Goal: Task Accomplishment & Management: Use online tool/utility

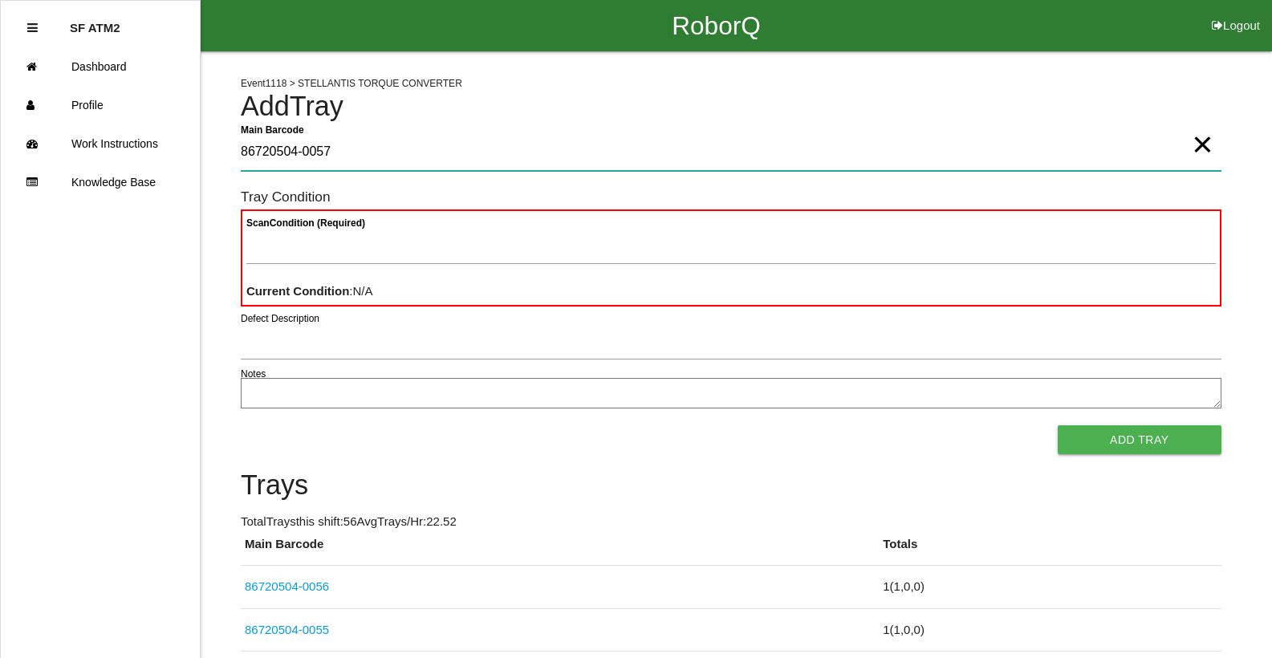
type Barcode "86720504-0057"
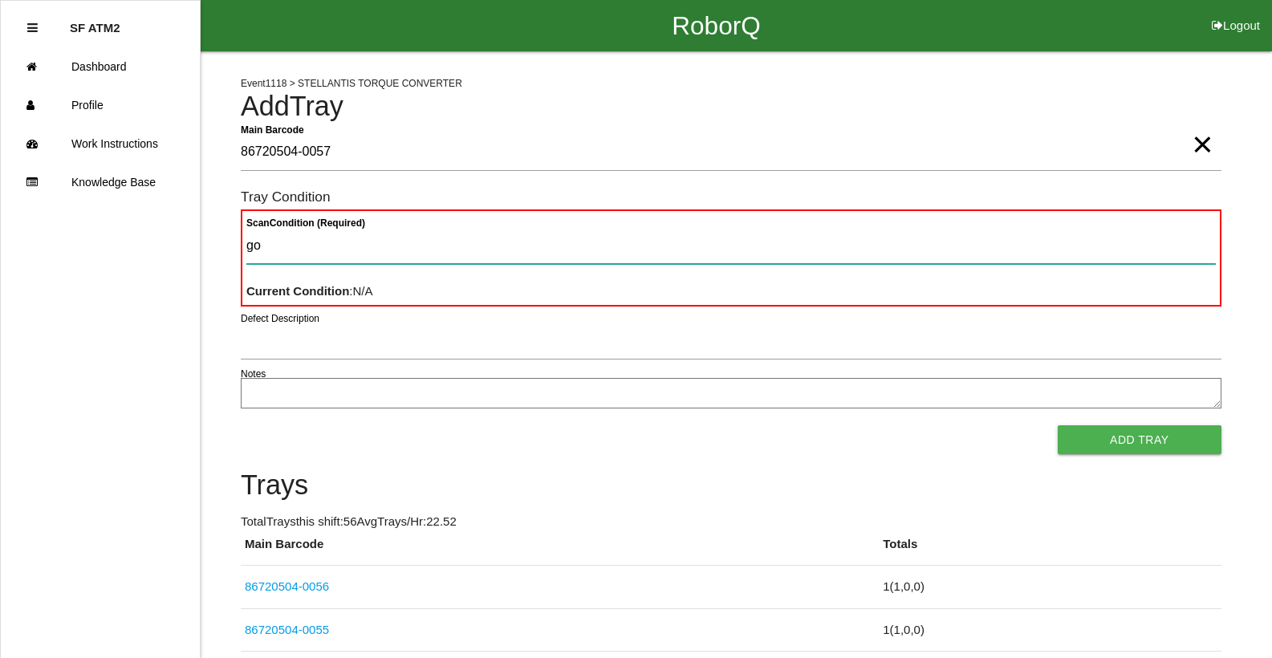
type Condition "goo"
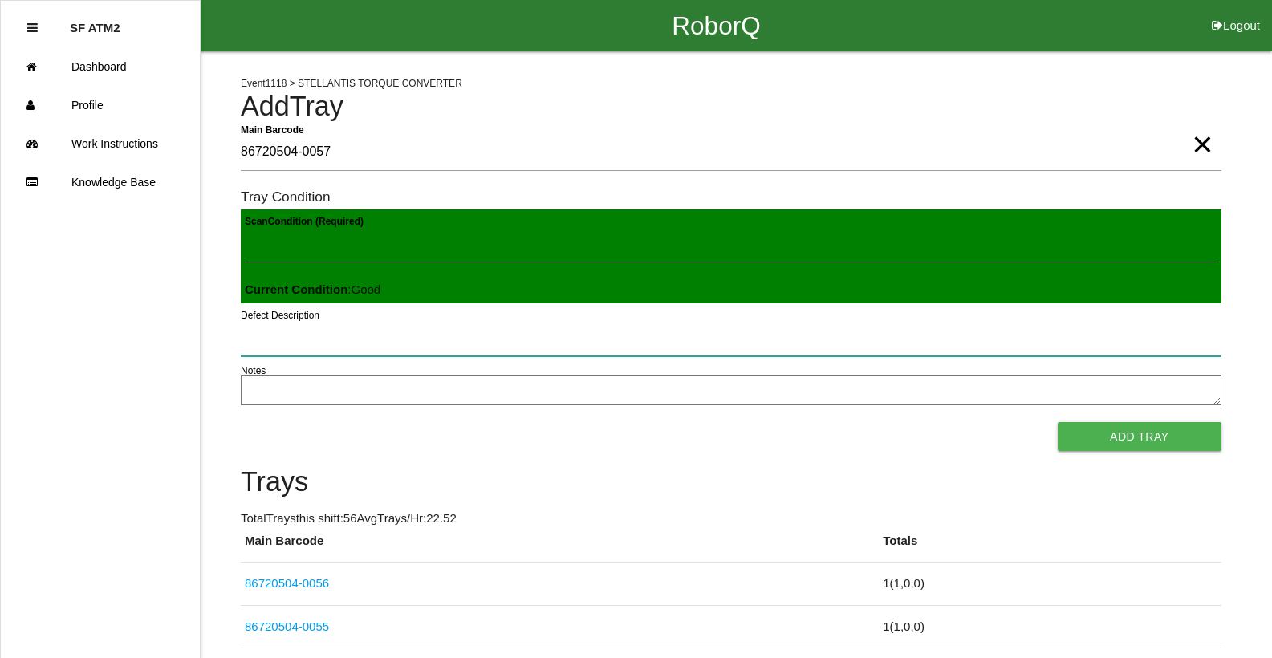
click at [1058, 422] on button "Add Tray" at bounding box center [1140, 436] width 164 height 29
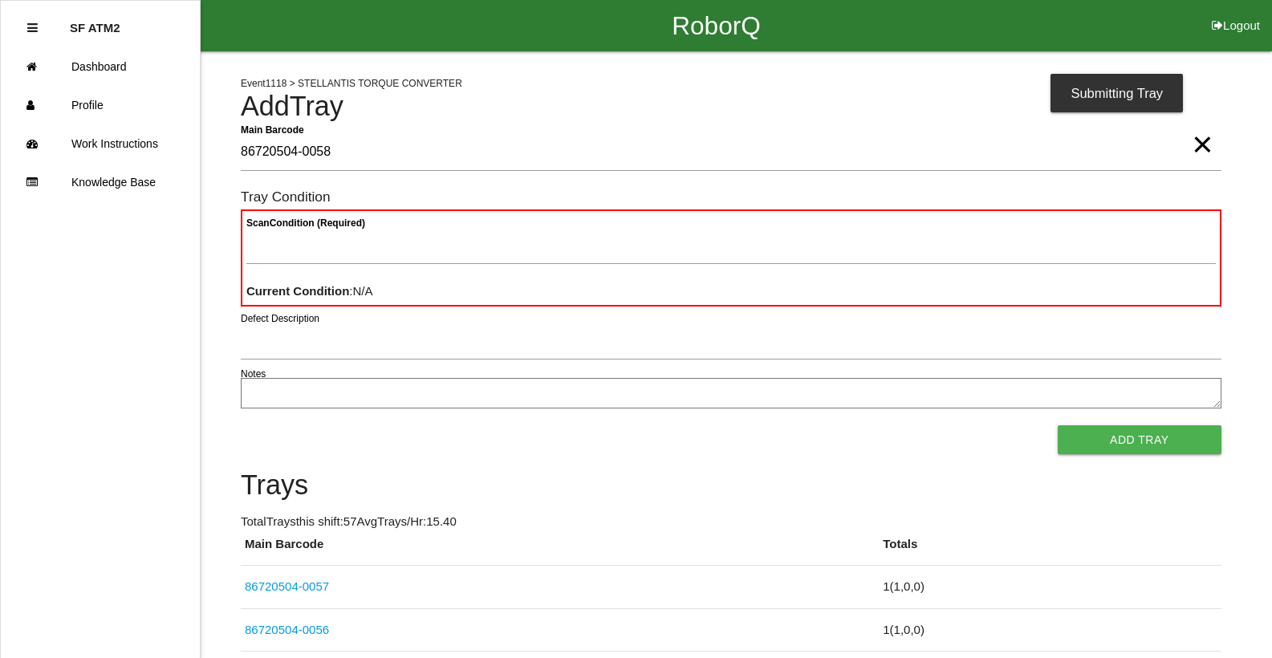
type Barcode "86720504-0058"
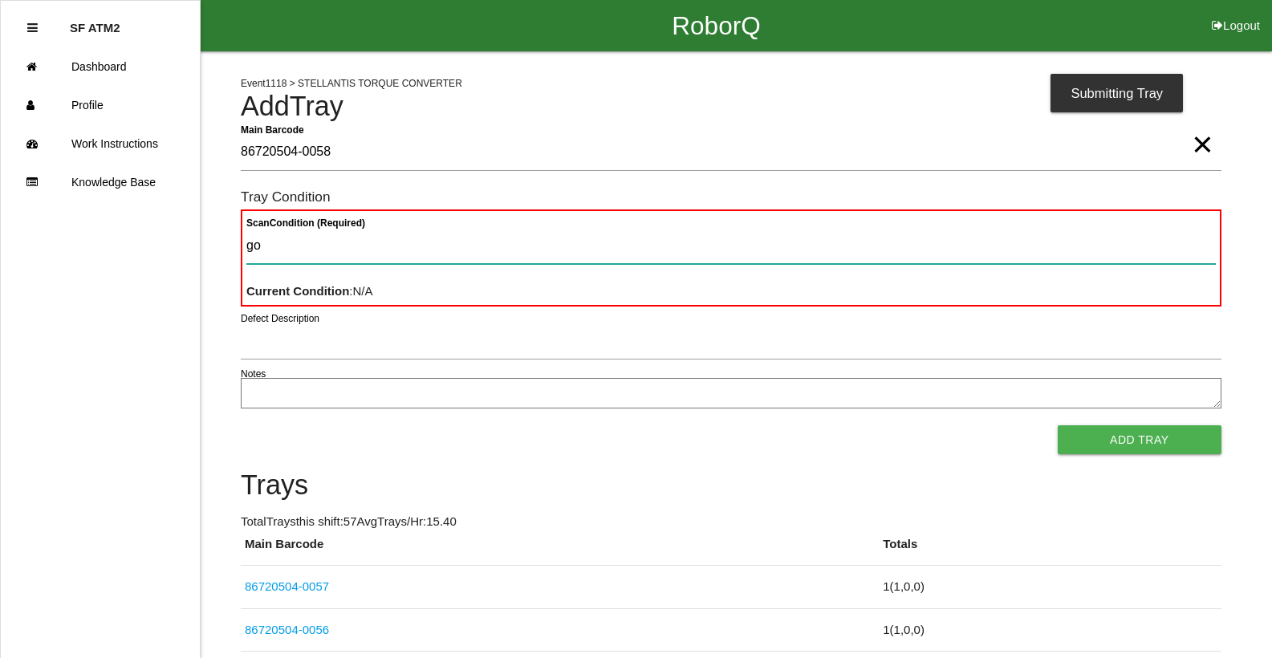
type Condition "goo"
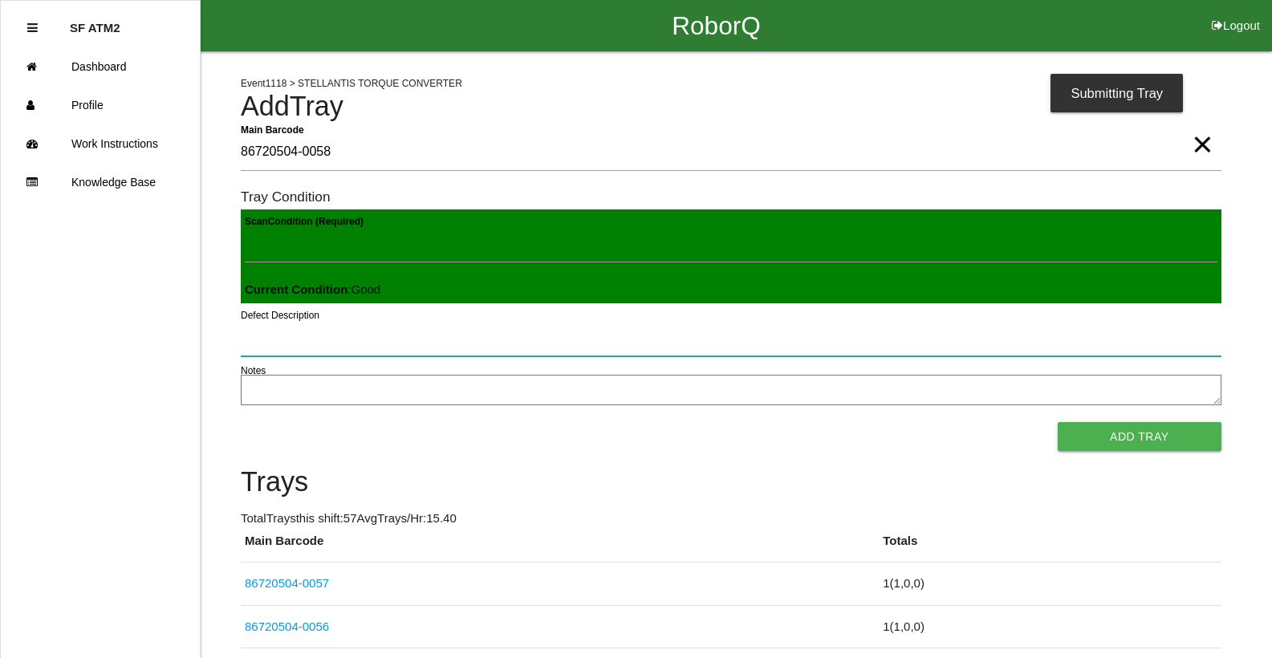
click at [1058, 422] on button "Add Tray" at bounding box center [1140, 436] width 164 height 29
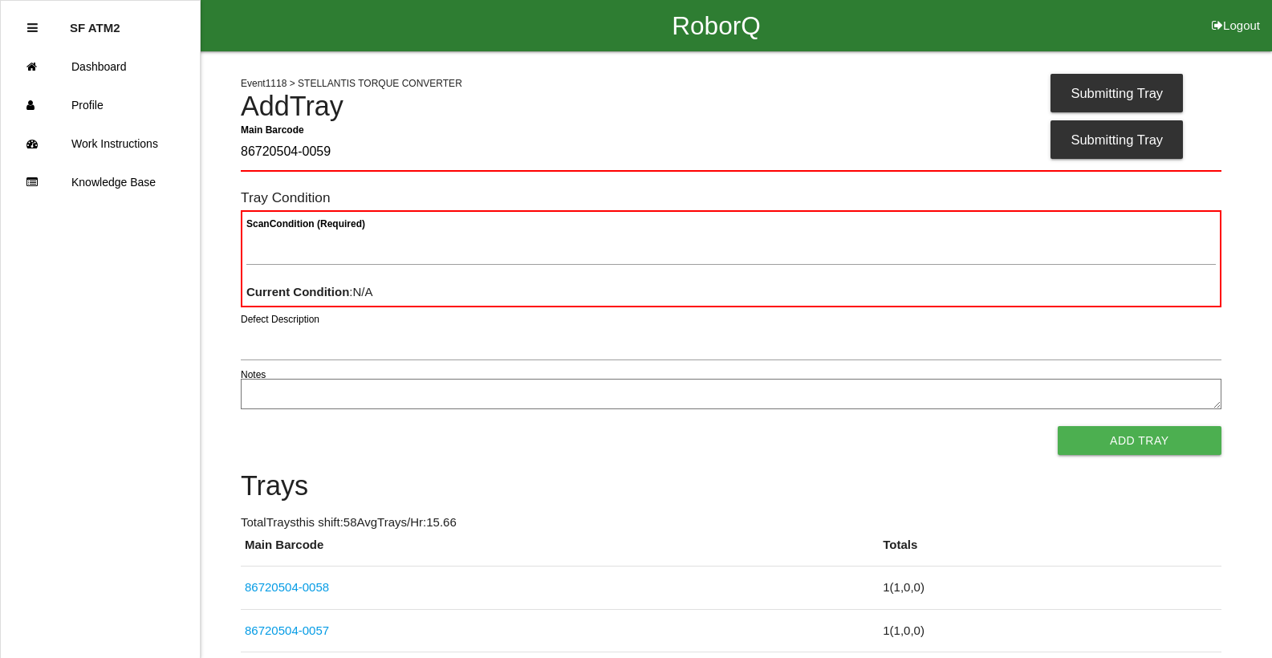
type Barcode "86720504-0059"
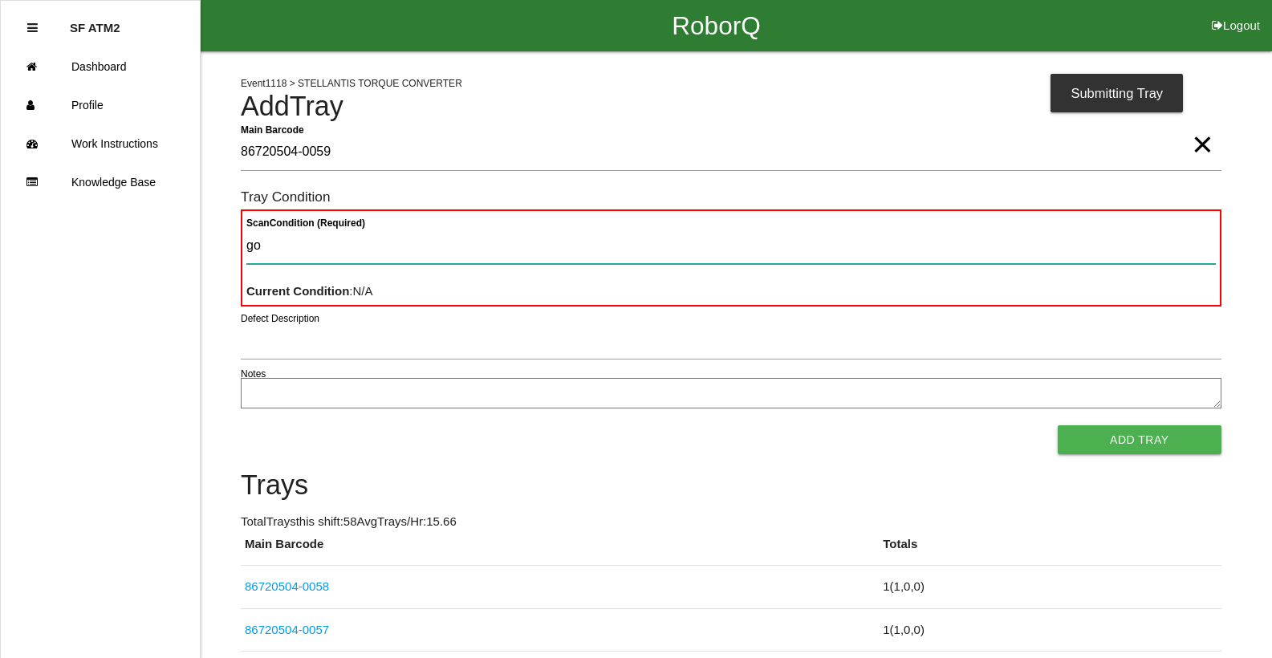
type Condition "goo"
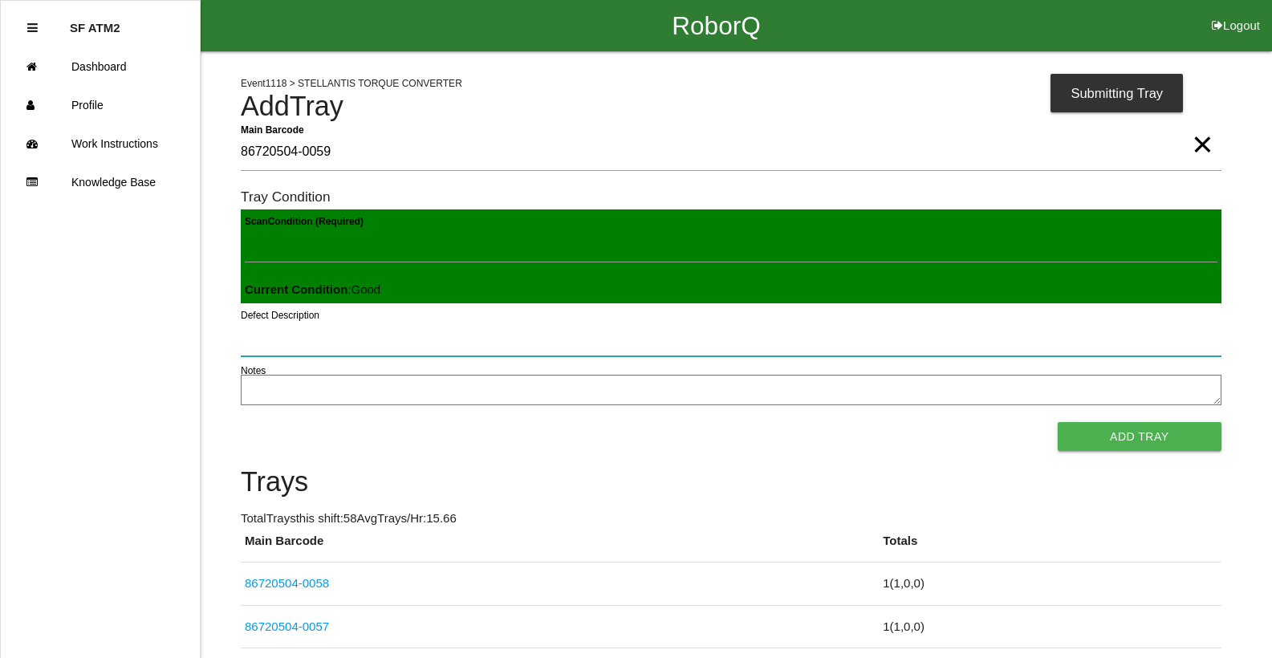
click at [1058, 422] on button "Add Tray" at bounding box center [1140, 436] width 164 height 29
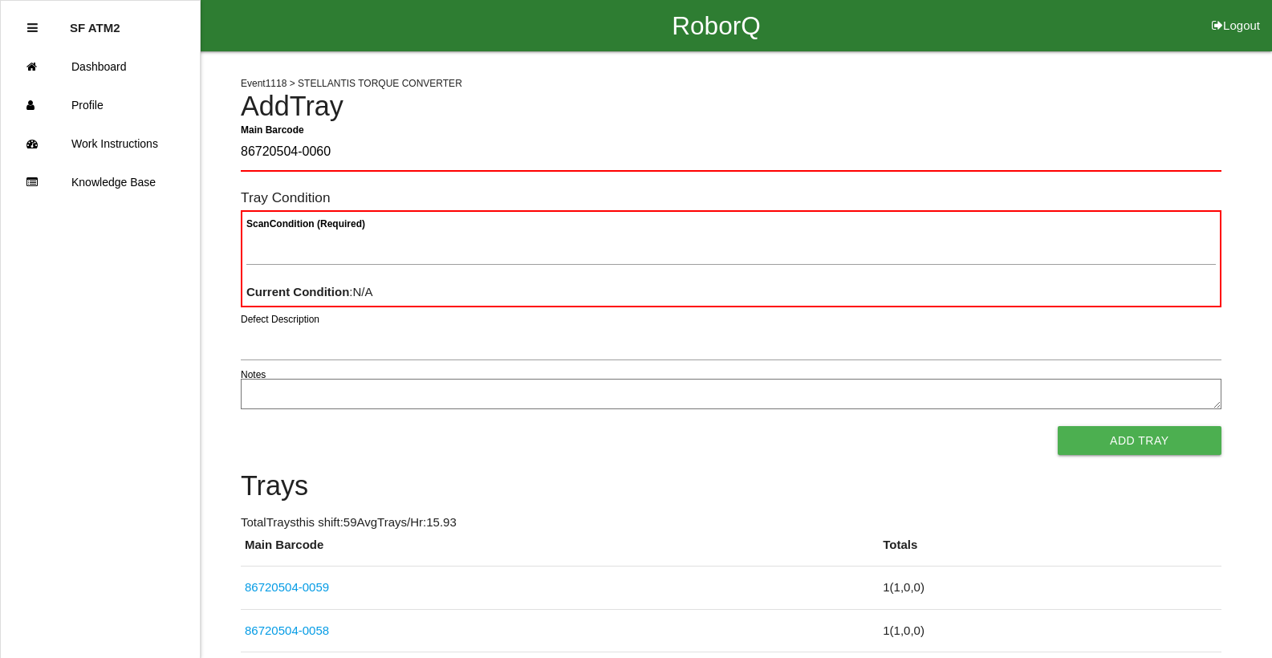
type Barcode "86720504-0060"
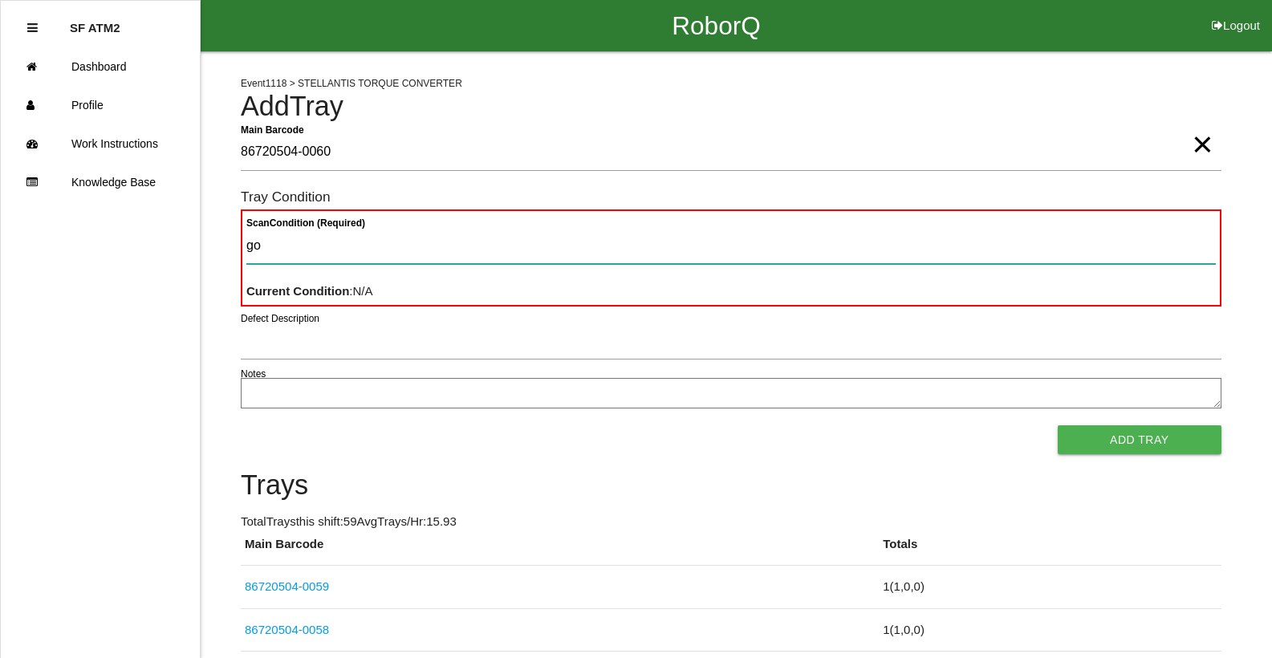
type Condition "goo"
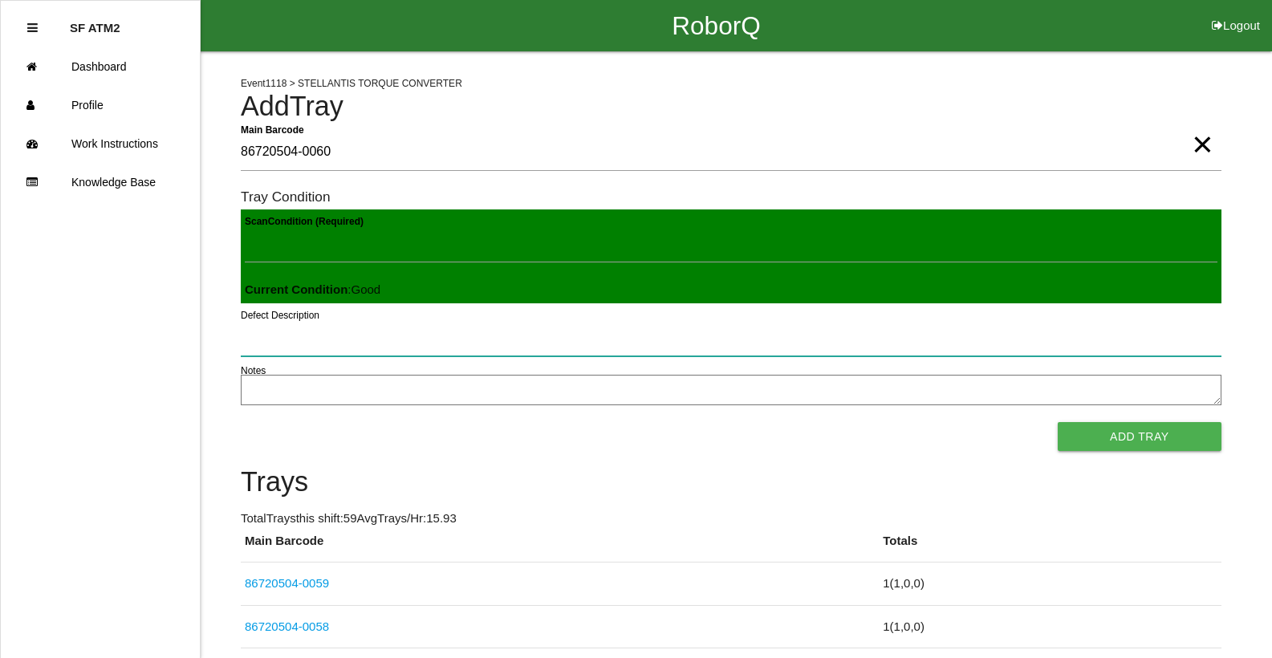
click at [1058, 422] on button "Add Tray" at bounding box center [1140, 436] width 164 height 29
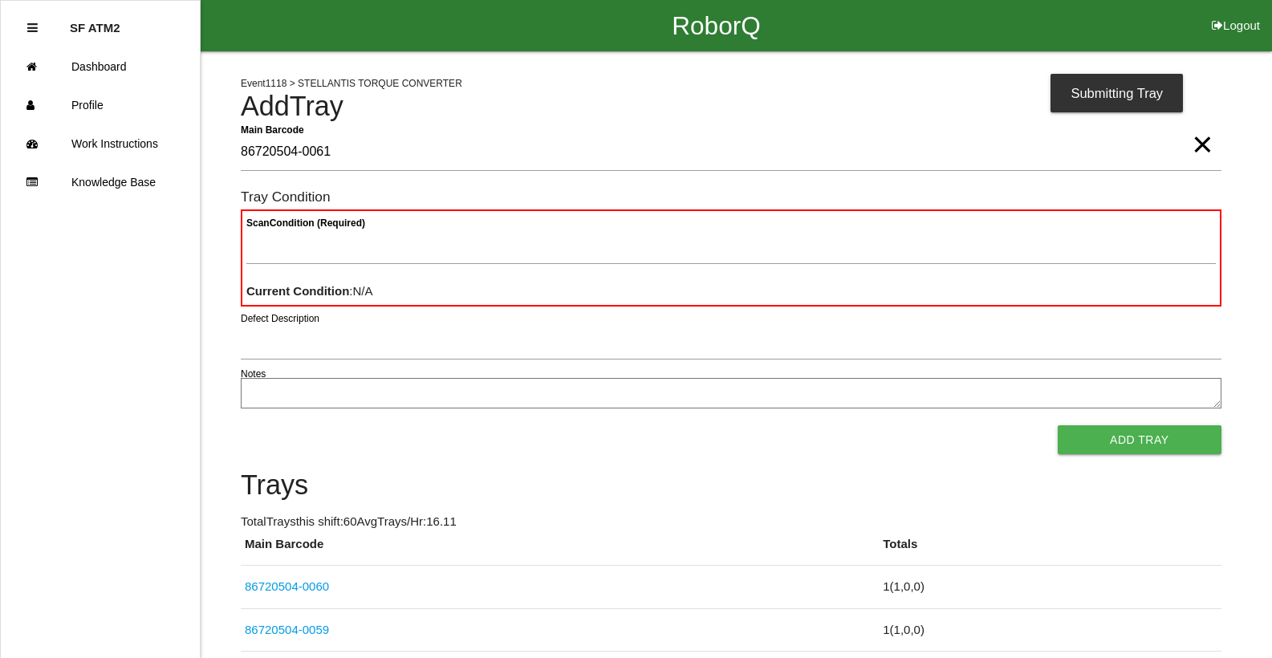
type Barcode "86720504-0061"
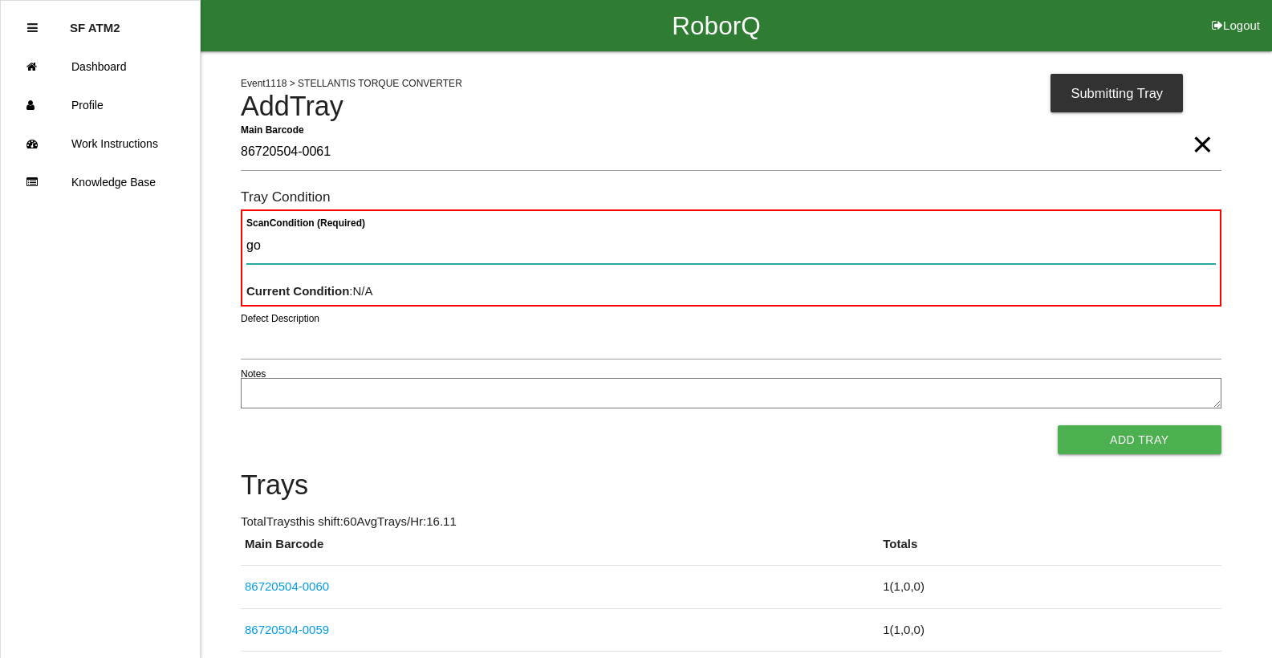
type Condition "goo"
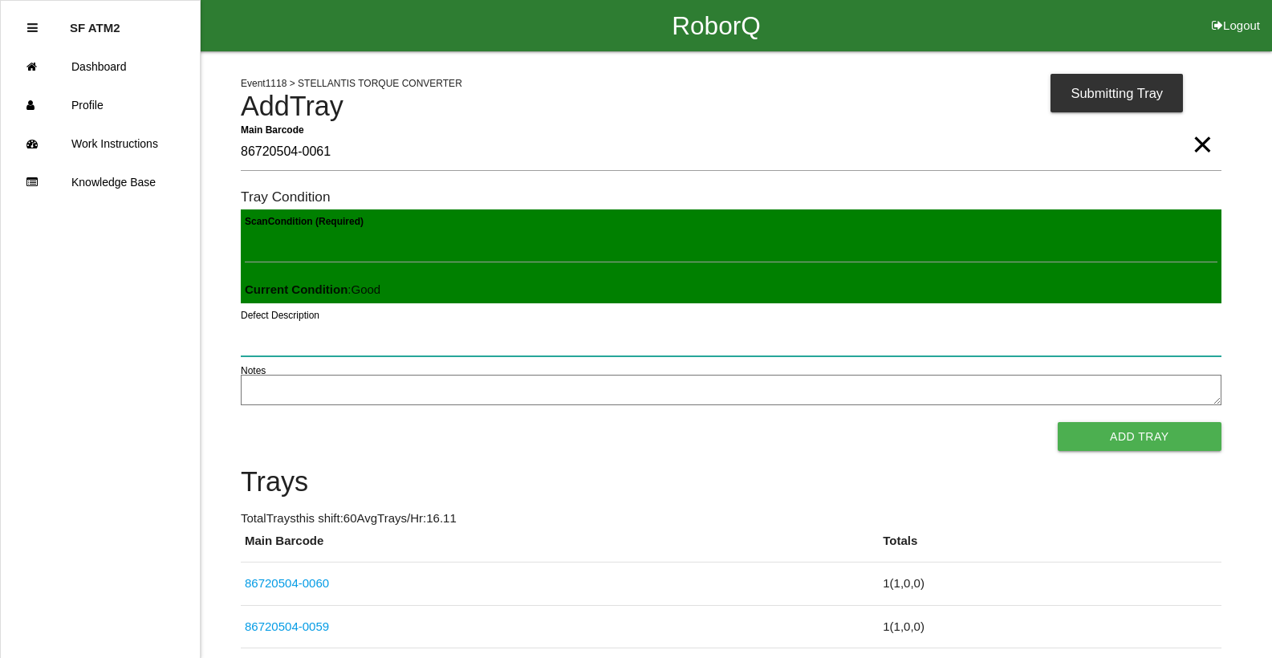
click at [1058, 422] on button "Add Tray" at bounding box center [1140, 436] width 164 height 29
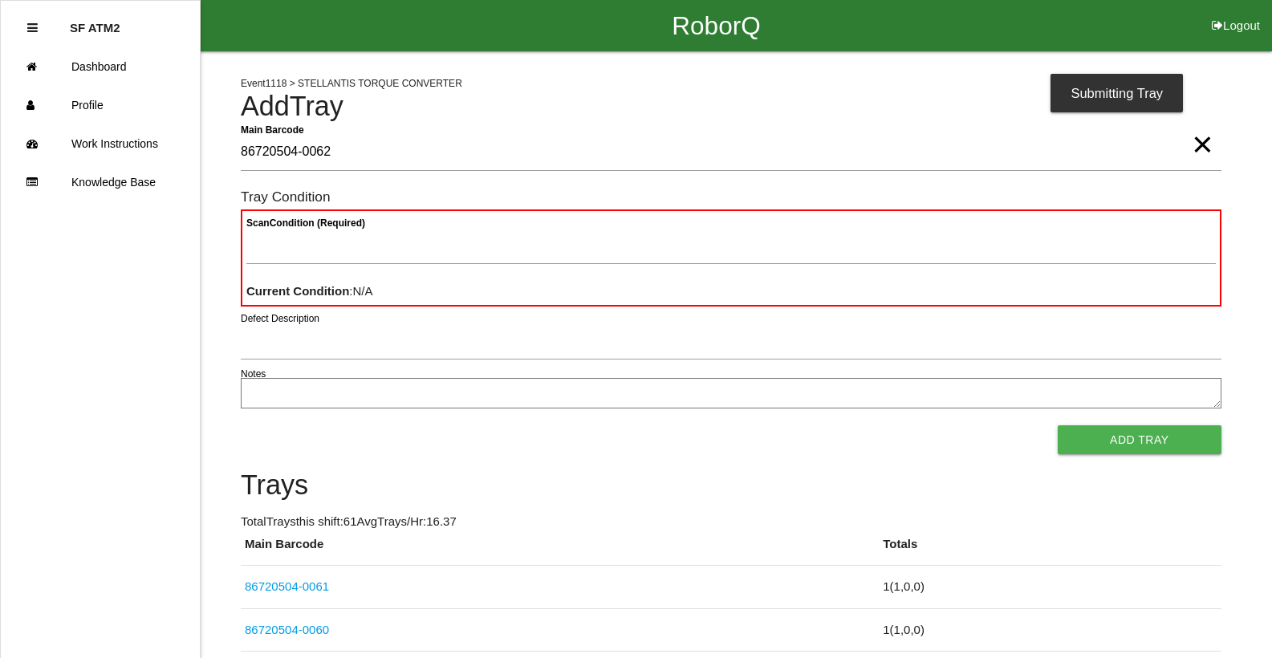
type Barcode "86720504-0062"
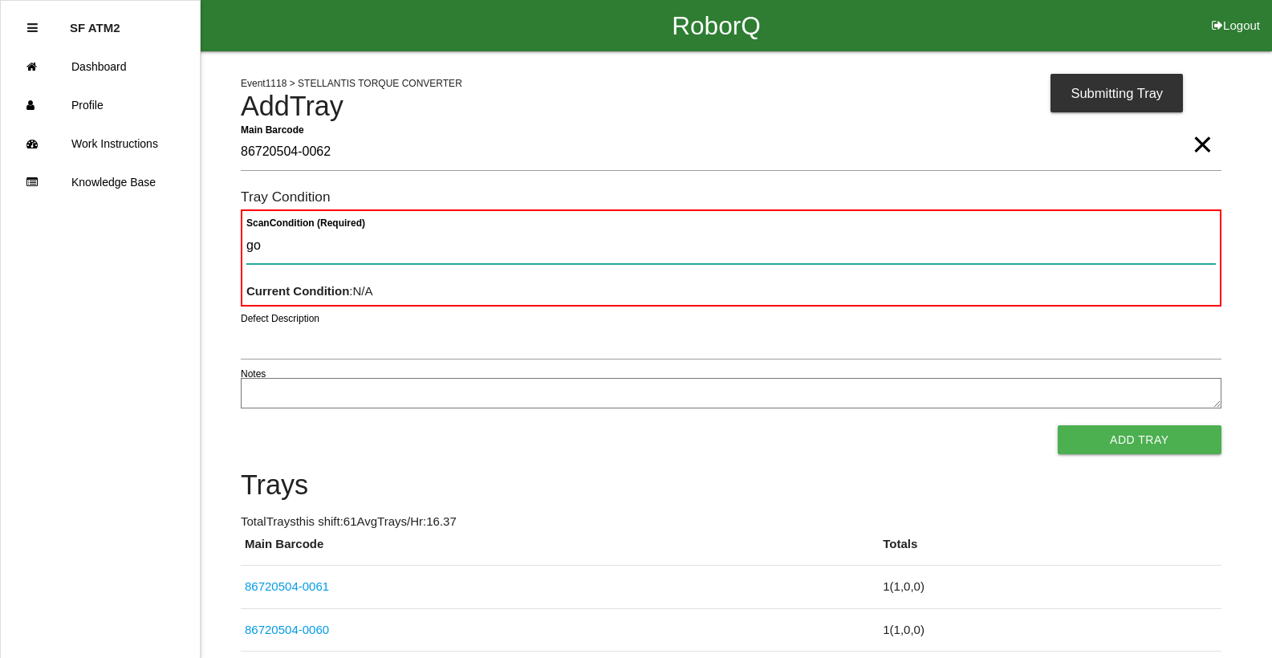
type Condition "goo"
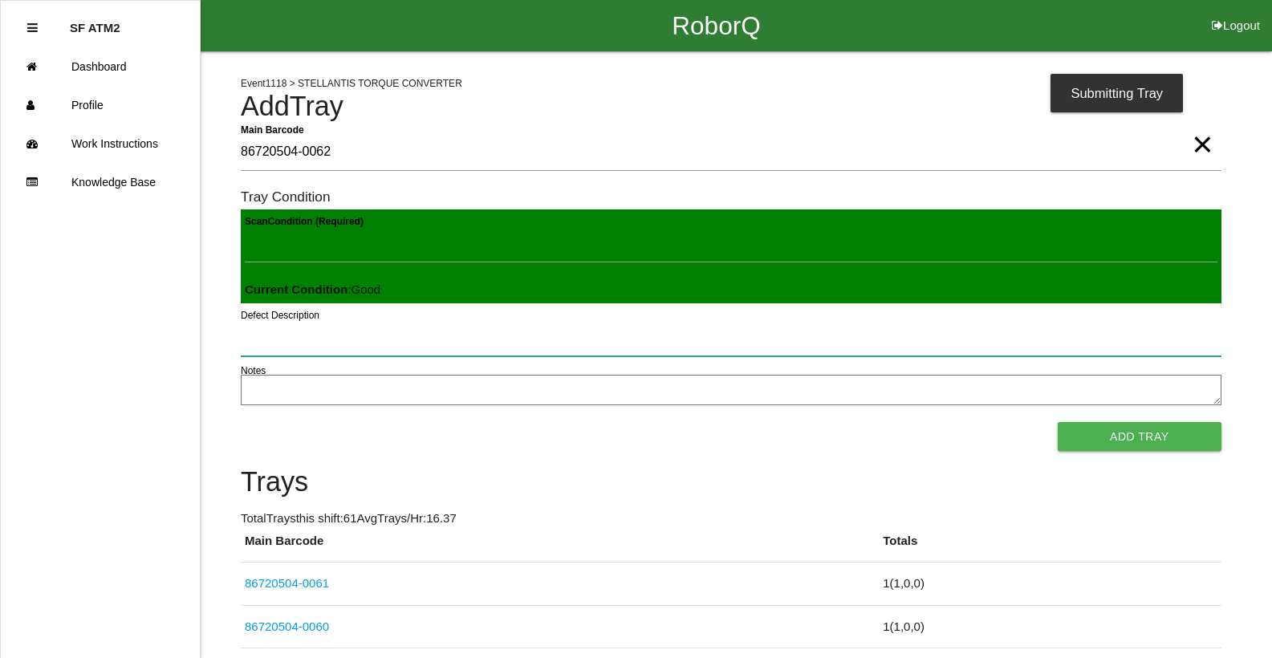
click at [1058, 422] on button "Add Tray" at bounding box center [1140, 436] width 164 height 29
